Goal: Information Seeking & Learning: Stay updated

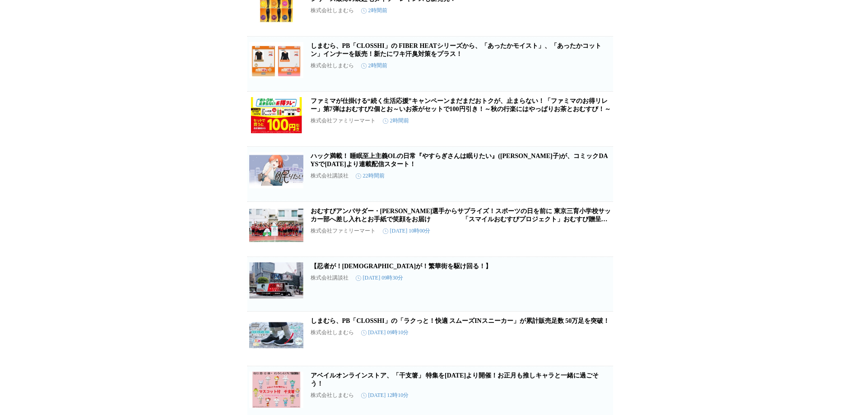
scroll to position [857, 0]
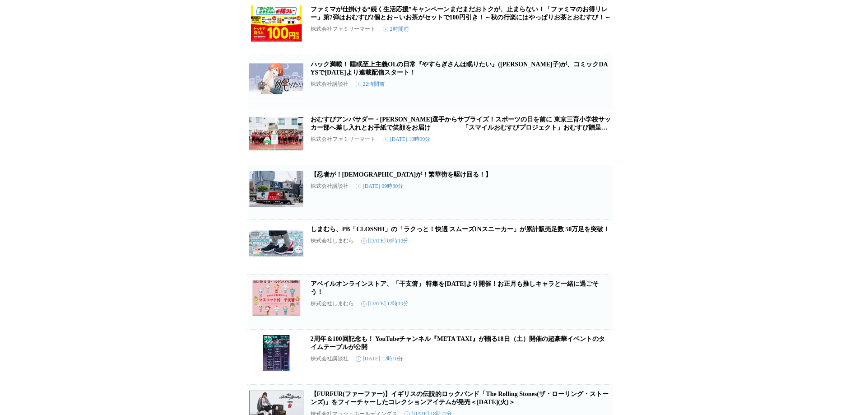
click at [145, 116] on div "プレスリリース受信設定 で設定したプレスリリースが表示されます。 ファミリーマート初！ファミペイやPB商品を活用し“おいしく”健康習慣化！～社員へ向けた「健康…" at bounding box center [430, 325] width 860 height 2274
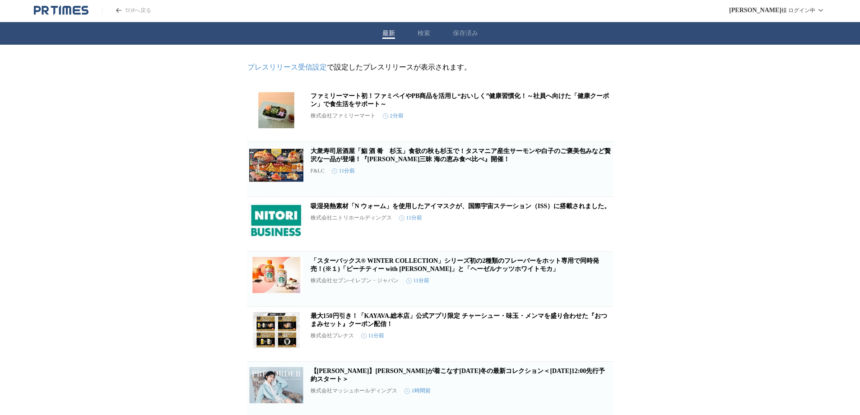
scroll to position [0, 0]
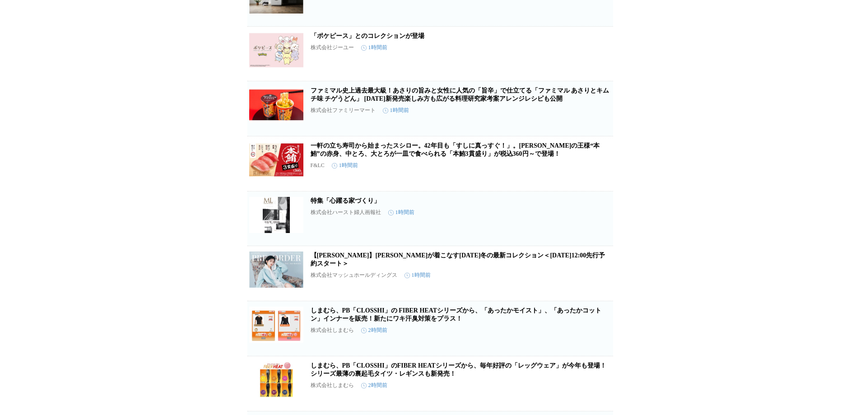
scroll to position [497, 0]
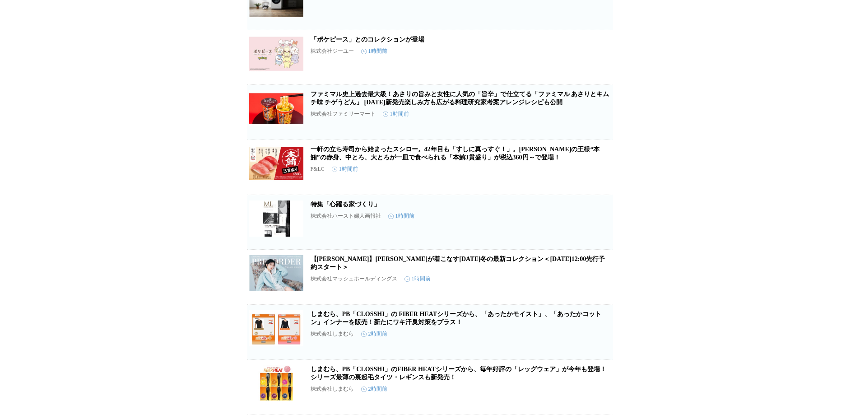
click at [374, 43] on link "「ポケピース」とのコレクションが登場" at bounding box center [368, 39] width 114 height 7
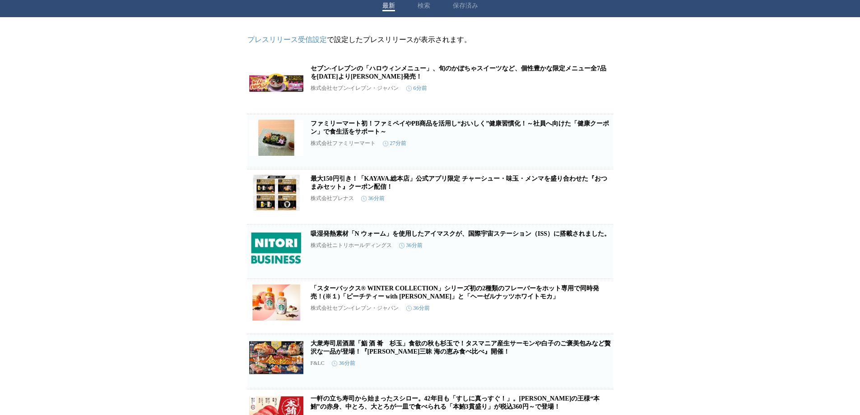
scroll to position [0, 0]
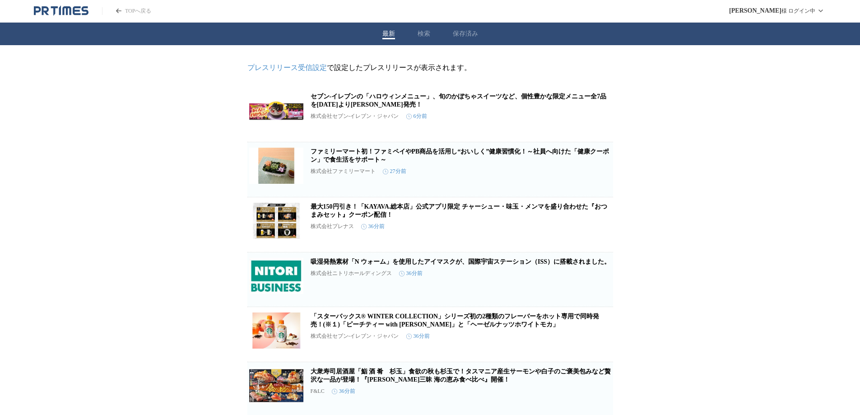
click at [61, 17] on header "TOPへ戻る 柿田 繁歳 様 ログイン中" at bounding box center [430, 11] width 860 height 23
click at [64, 13] on icon "PR TIMESのトップページはこちら" at bounding box center [61, 10] width 55 height 11
